Goal: Information Seeking & Learning: Learn about a topic

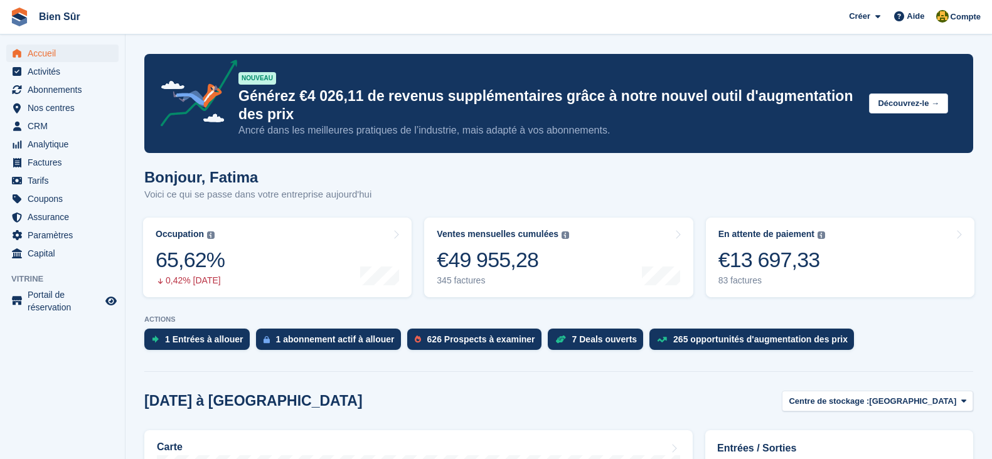
click at [61, 56] on span "Accueil" at bounding box center [65, 54] width 75 height 18
click at [45, 111] on span "Nos centres" at bounding box center [65, 108] width 75 height 18
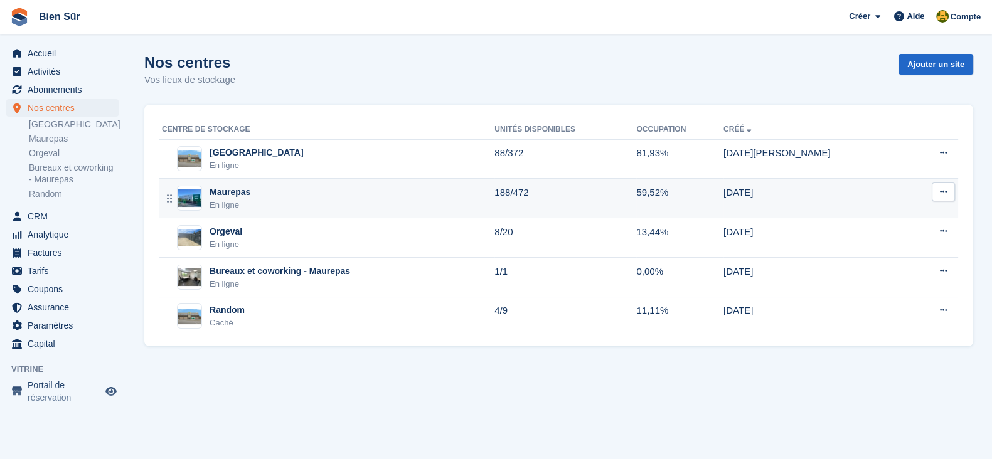
click at [358, 199] on div "Maurepas En ligne" at bounding box center [328, 199] width 332 height 26
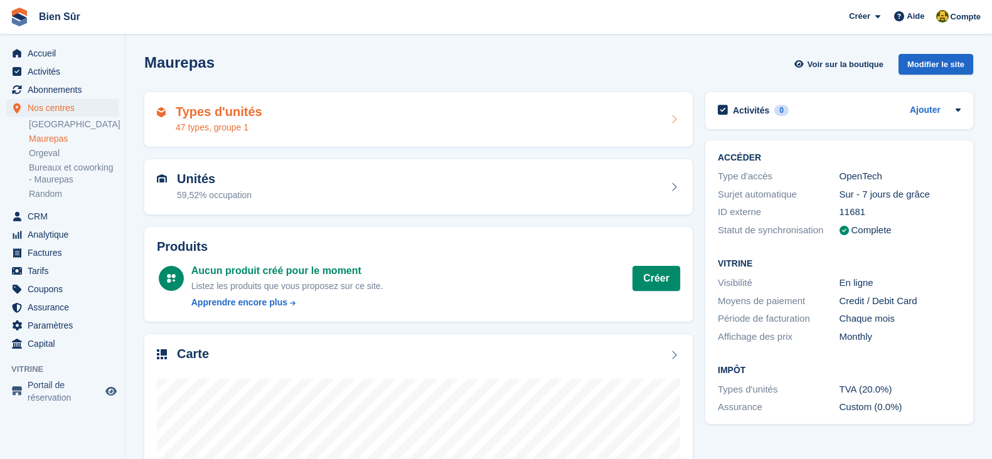
click at [209, 119] on h2 "Types d'unités" at bounding box center [219, 112] width 87 height 14
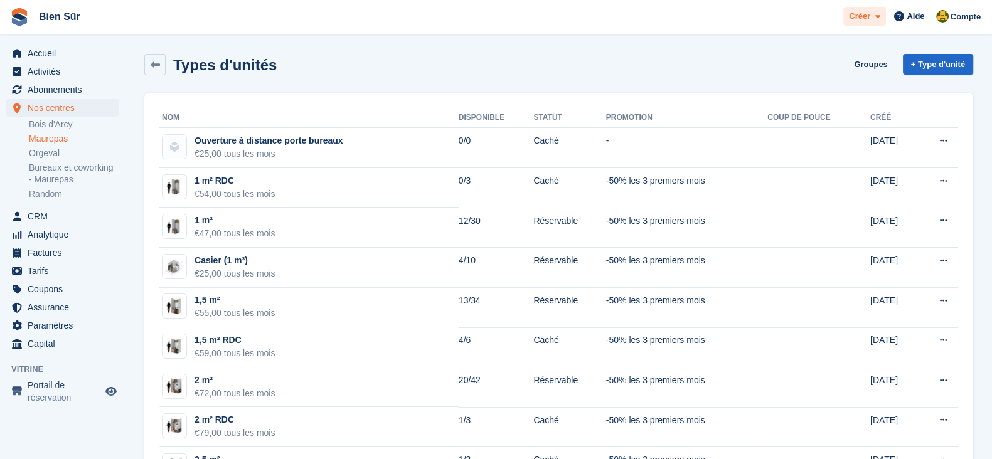
click at [863, 16] on span "Créer" at bounding box center [859, 16] width 21 height 13
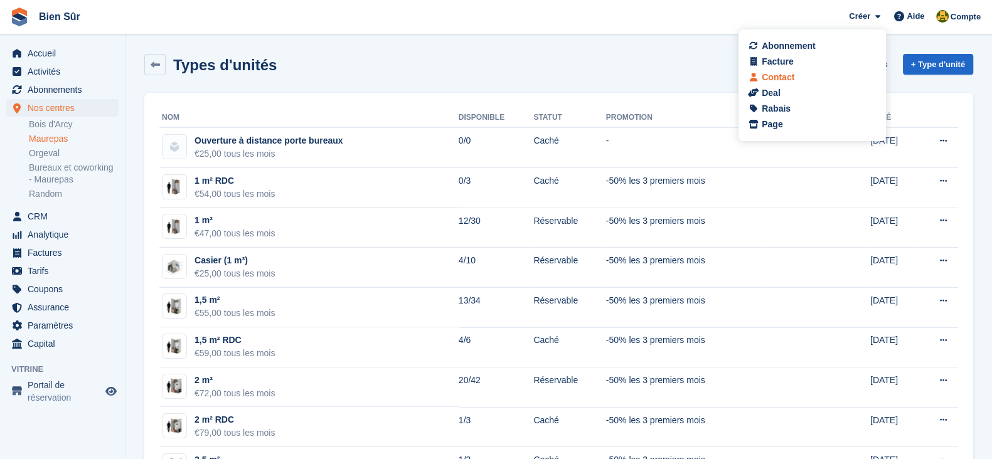
click at [846, 78] on div "Contact" at bounding box center [812, 77] width 124 height 13
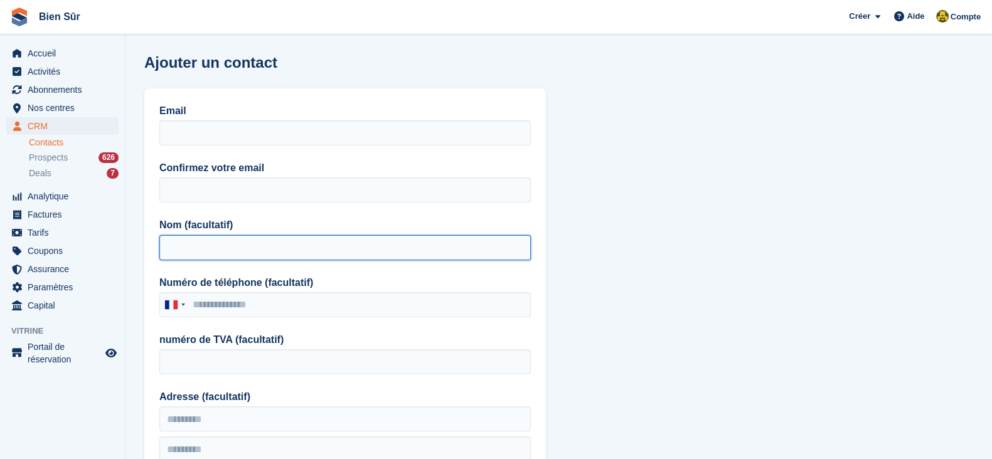
click at [232, 242] on input "Nom (facultatif)" at bounding box center [344, 247] width 371 height 25
paste input "**********"
type input "**********"
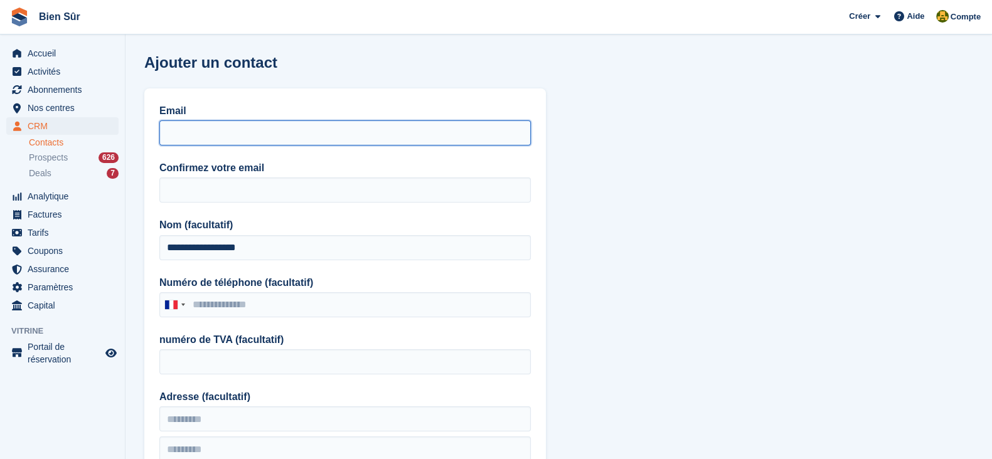
click at [270, 130] on input "Email" at bounding box center [344, 132] width 371 height 25
paste input "**********"
type input "**********"
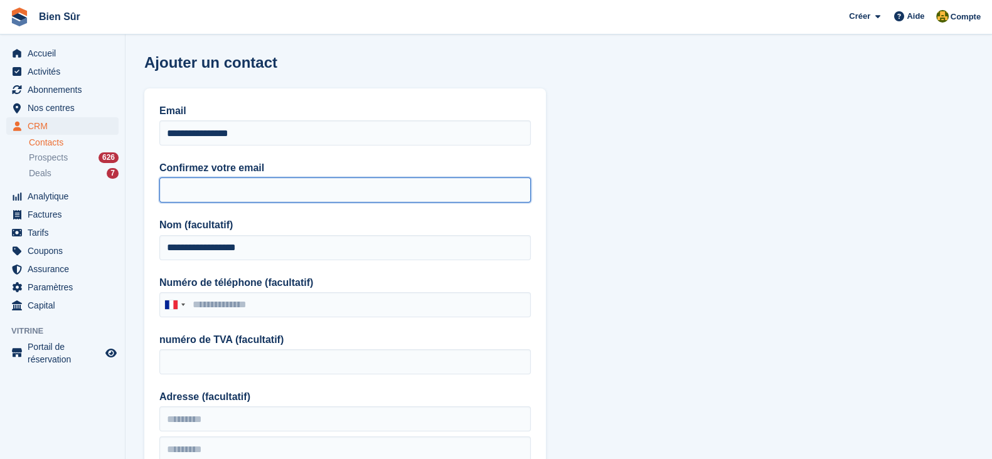
click at [177, 178] on input "Confirmez votre email" at bounding box center [344, 190] width 371 height 25
paste input "**********"
type input "**********"
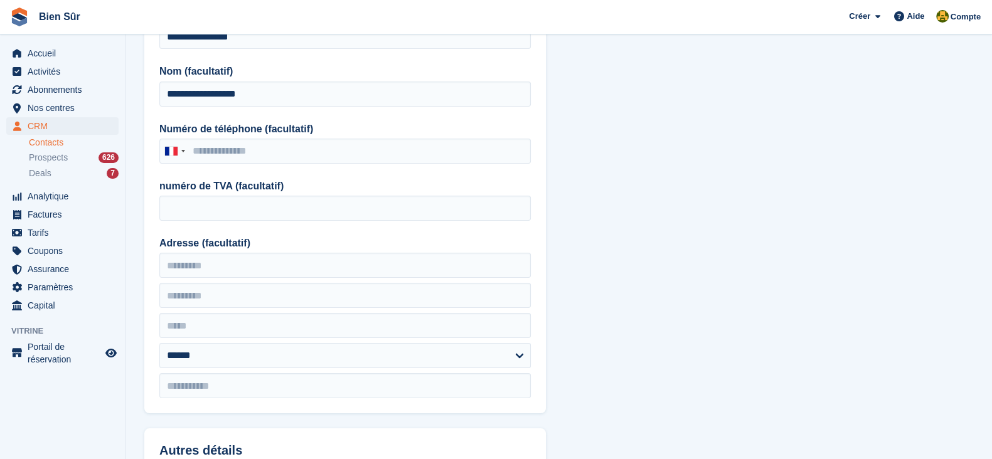
scroll to position [156, 0]
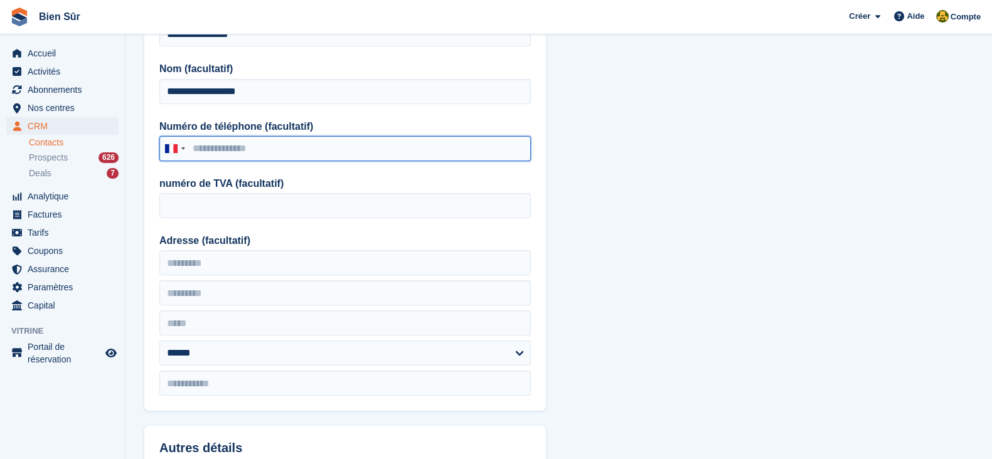
click at [246, 144] on input "Numéro de téléphone (facultatif)" at bounding box center [344, 148] width 371 height 25
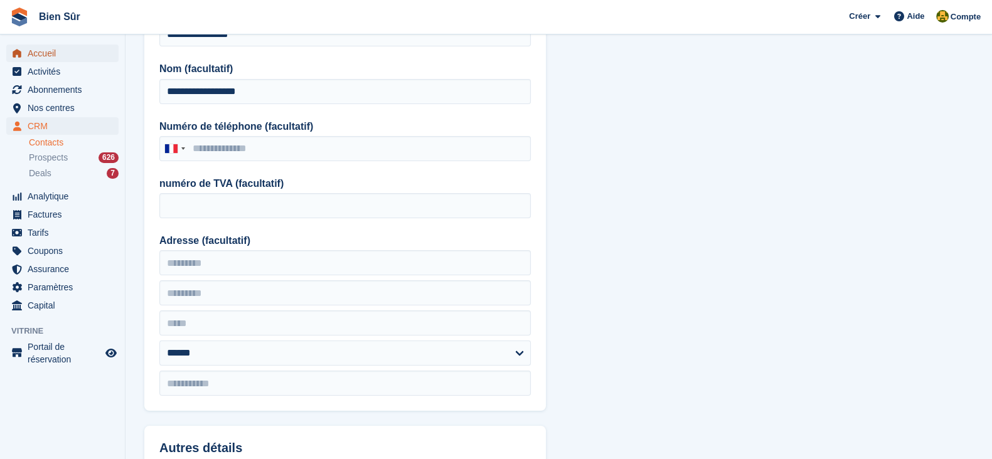
click at [41, 56] on span "Accueil" at bounding box center [65, 54] width 75 height 18
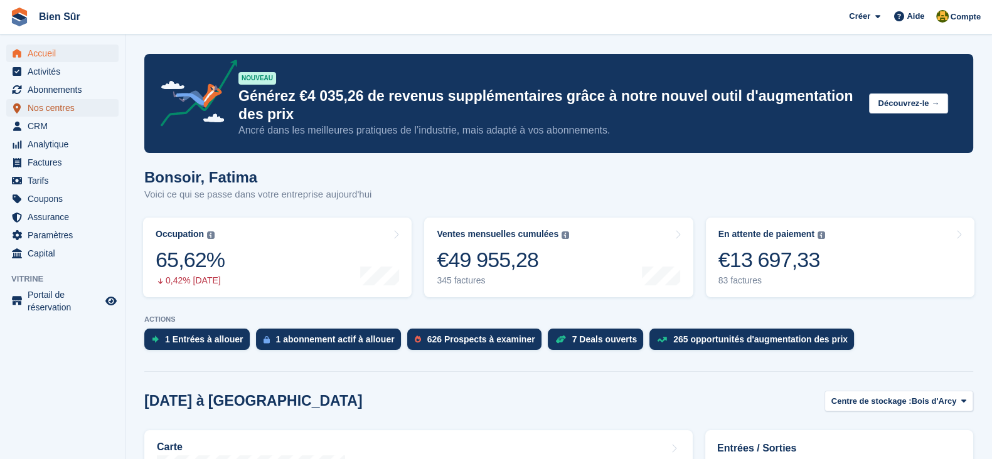
click at [48, 107] on span "Nos centres" at bounding box center [65, 108] width 75 height 18
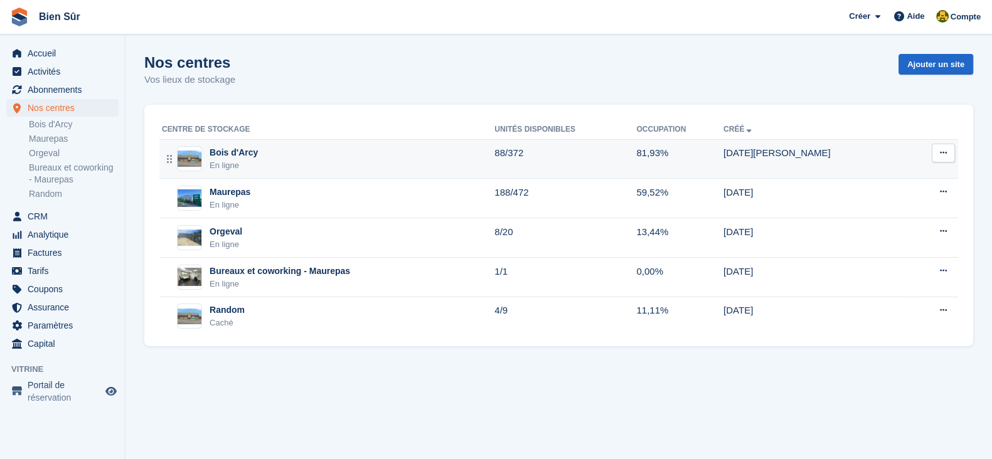
click at [246, 166] on div "En ligne" at bounding box center [234, 165] width 48 height 13
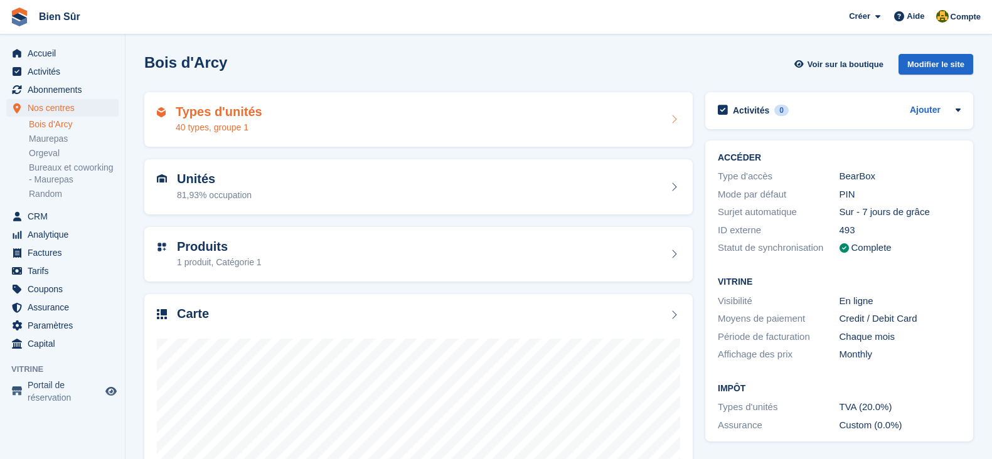
click at [230, 124] on div "40 types, groupe 1" at bounding box center [219, 127] width 87 height 13
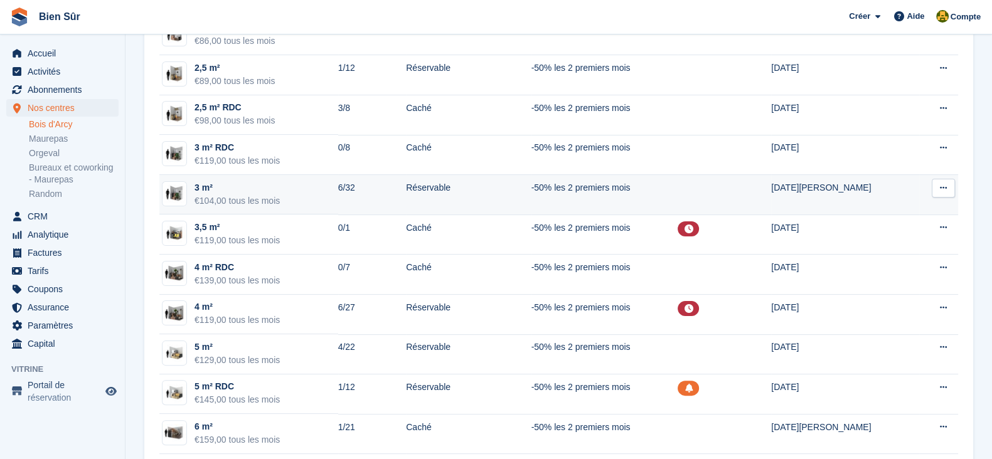
scroll to position [470, 0]
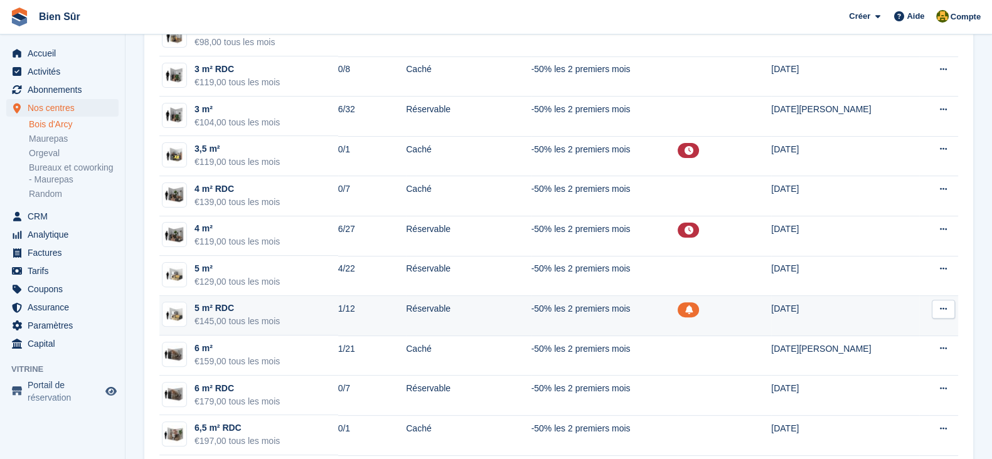
click at [291, 324] on td "5 m² RDC €145,00 tous les mois" at bounding box center [248, 316] width 179 height 40
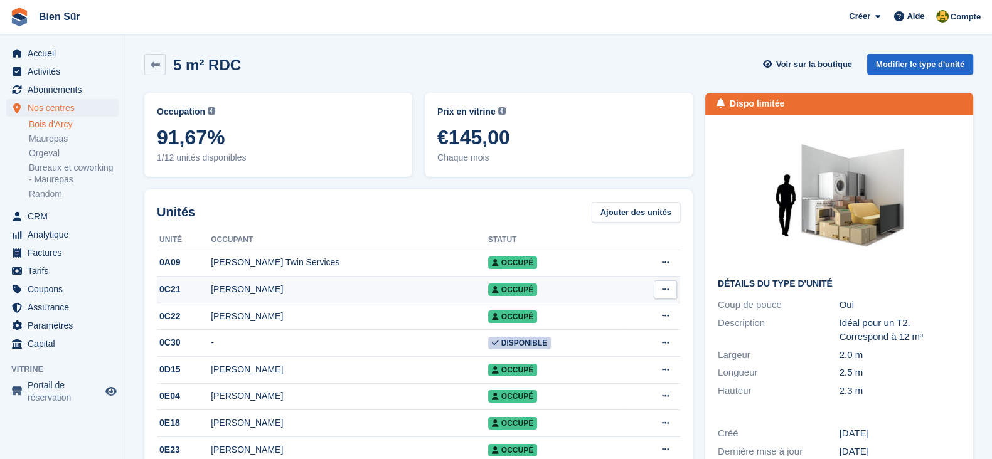
scroll to position [78, 0]
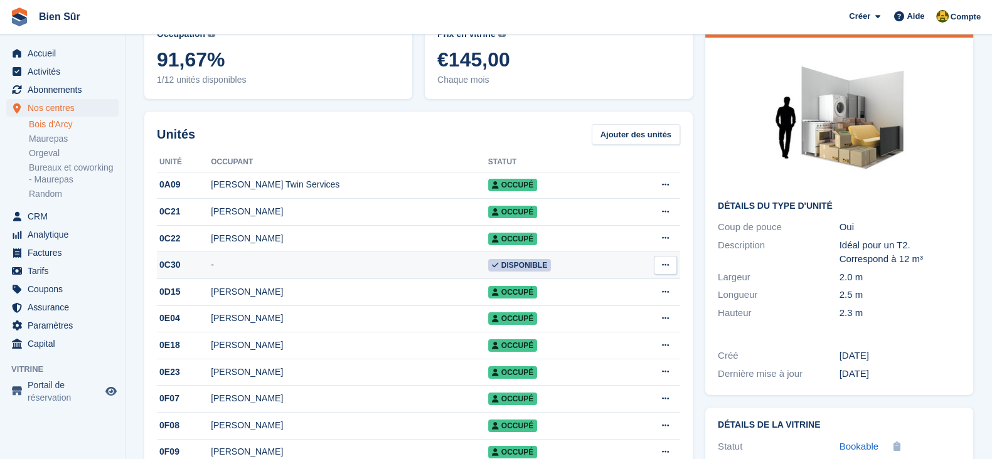
click at [427, 265] on td "-" at bounding box center [349, 265] width 277 height 27
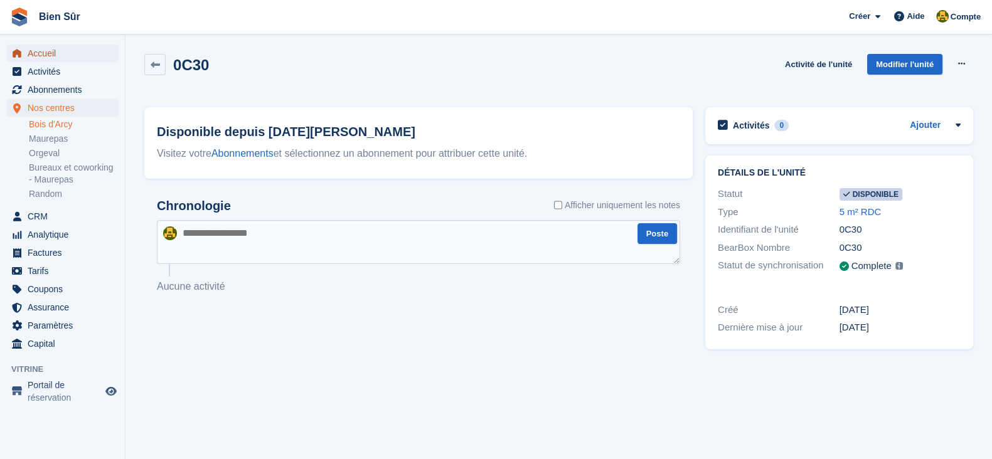
click at [65, 46] on span "Accueil" at bounding box center [65, 54] width 75 height 18
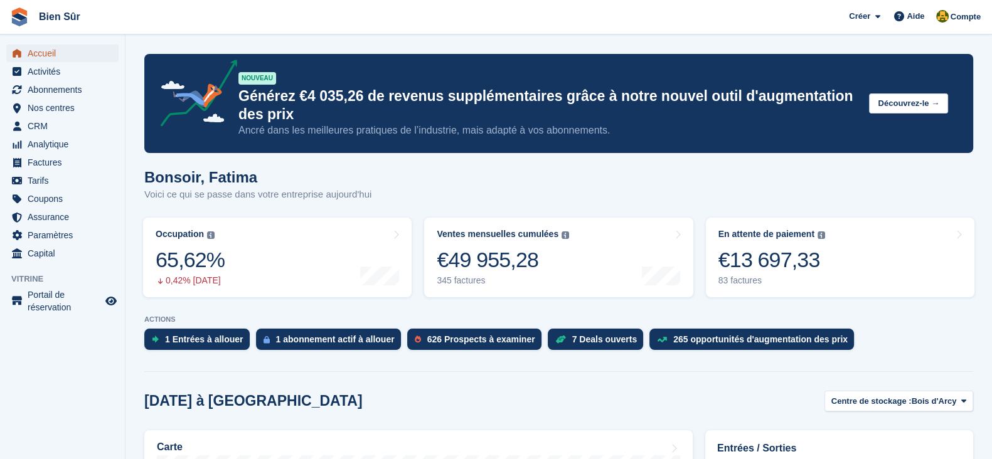
click at [45, 53] on span "Accueil" at bounding box center [65, 54] width 75 height 18
click at [39, 109] on span "Nos centres" at bounding box center [65, 108] width 75 height 18
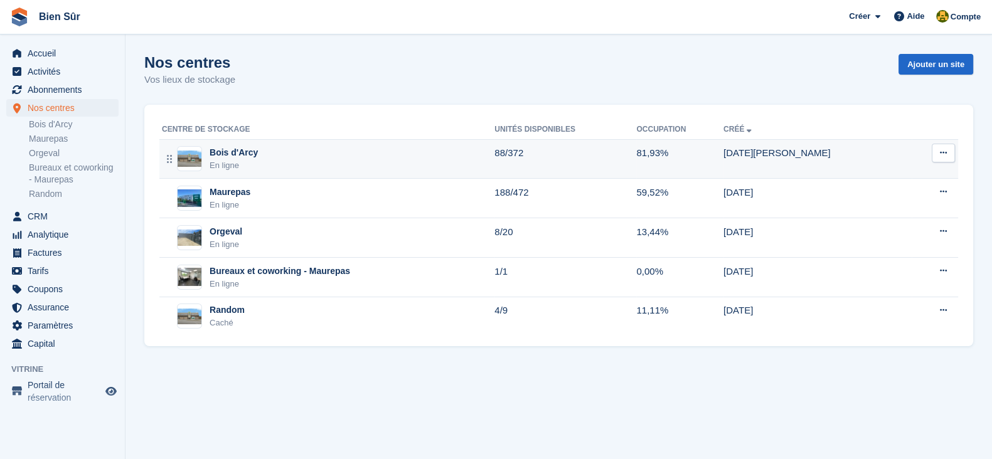
click at [242, 142] on td "[GEOGRAPHIC_DATA] En ligne" at bounding box center [326, 159] width 335 height 40
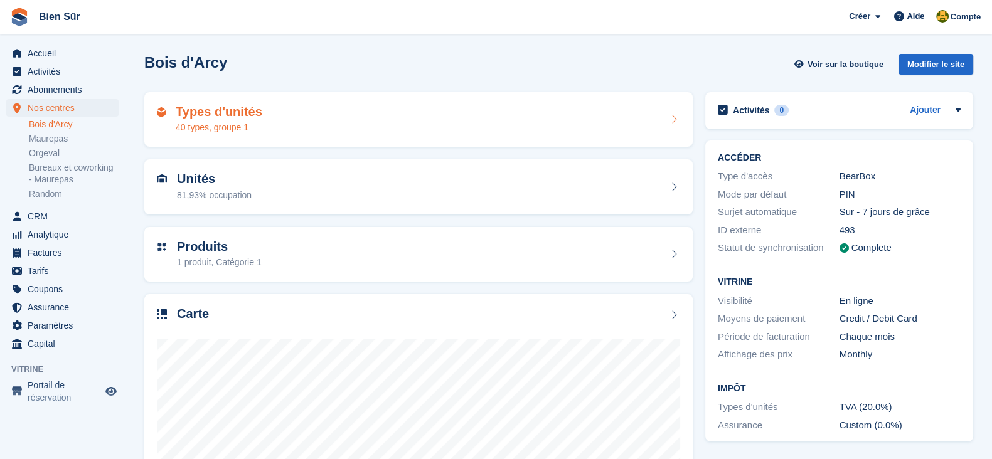
click at [282, 118] on div "Types d'unités 40 types, groupe 1" at bounding box center [418, 120] width 523 height 30
click at [226, 120] on div "Types d'unités 40 types, groupe 1" at bounding box center [219, 120] width 87 height 30
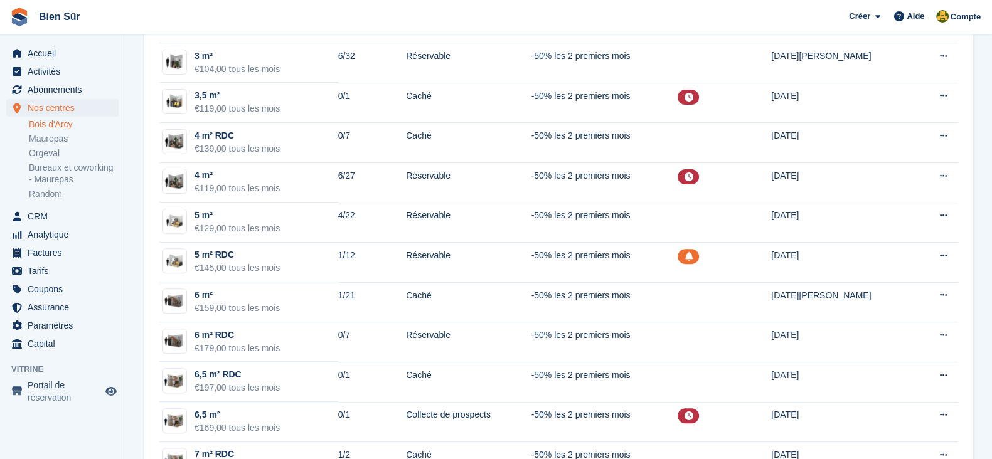
scroll to position [548, 0]
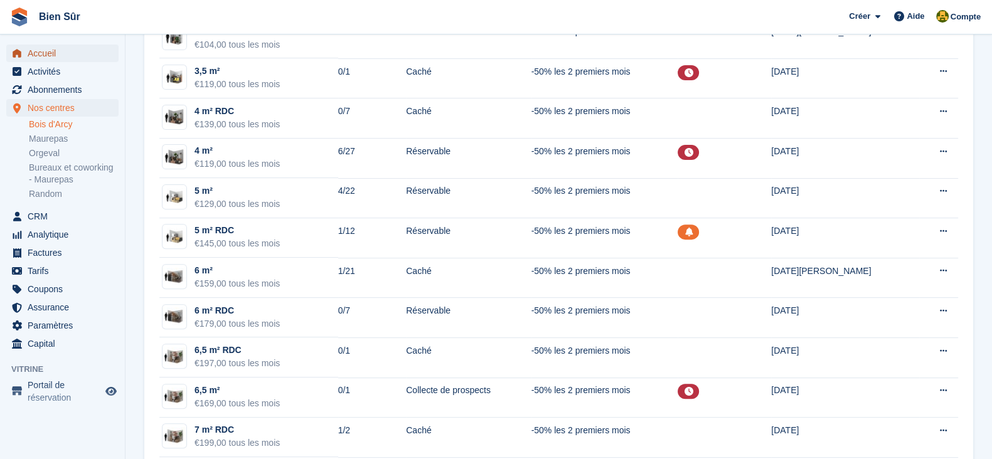
click at [56, 51] on span "Accueil" at bounding box center [65, 54] width 75 height 18
